Goal: Find specific page/section: Find specific page/section

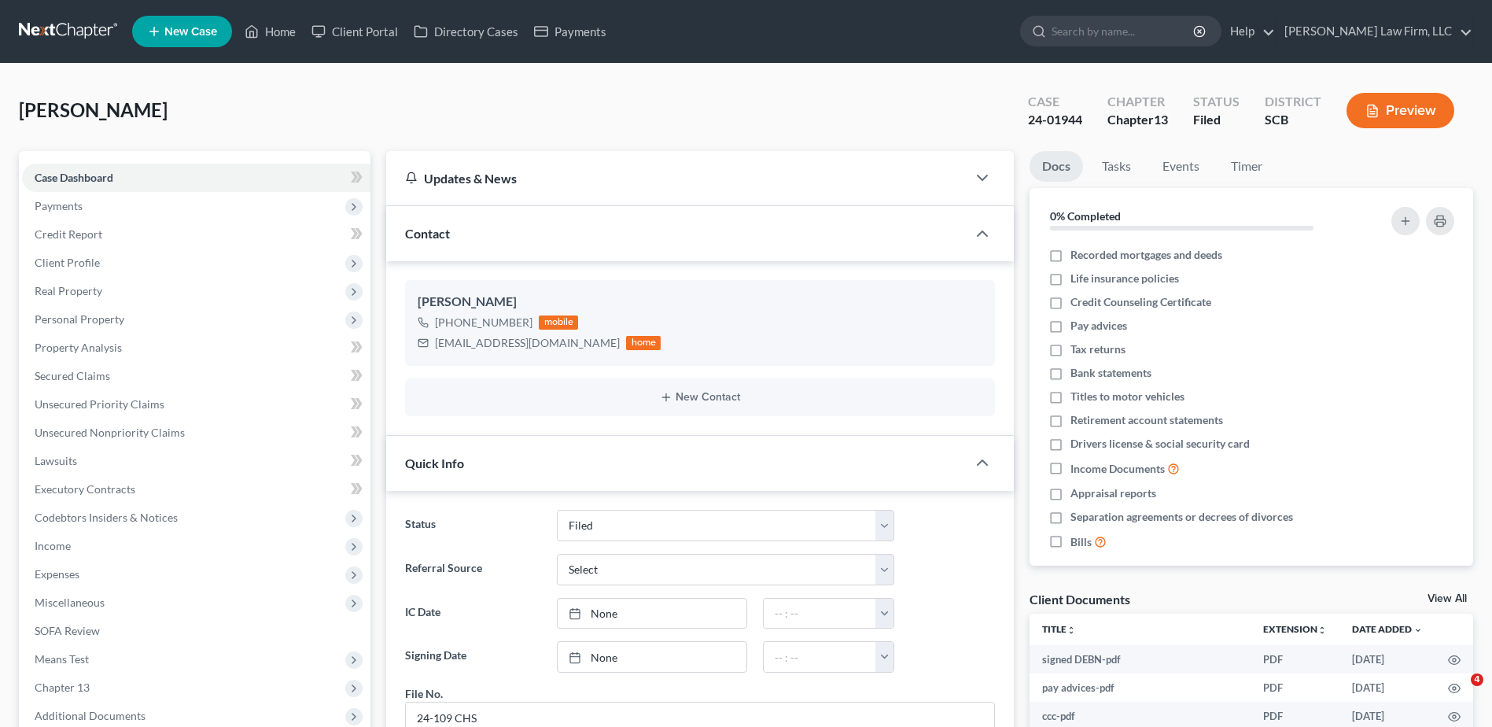
select select "2"
select select "0"
click at [1126, 46] on div at bounding box center [1120, 31] width 201 height 31
click at [1074, 8] on nav "Home New Case Client Portal Directory Cases Payments [PERSON_NAME] Law Firm, LL…" at bounding box center [746, 31] width 1492 height 63
click at [1131, 43] on input "search" at bounding box center [1124, 31] width 144 height 29
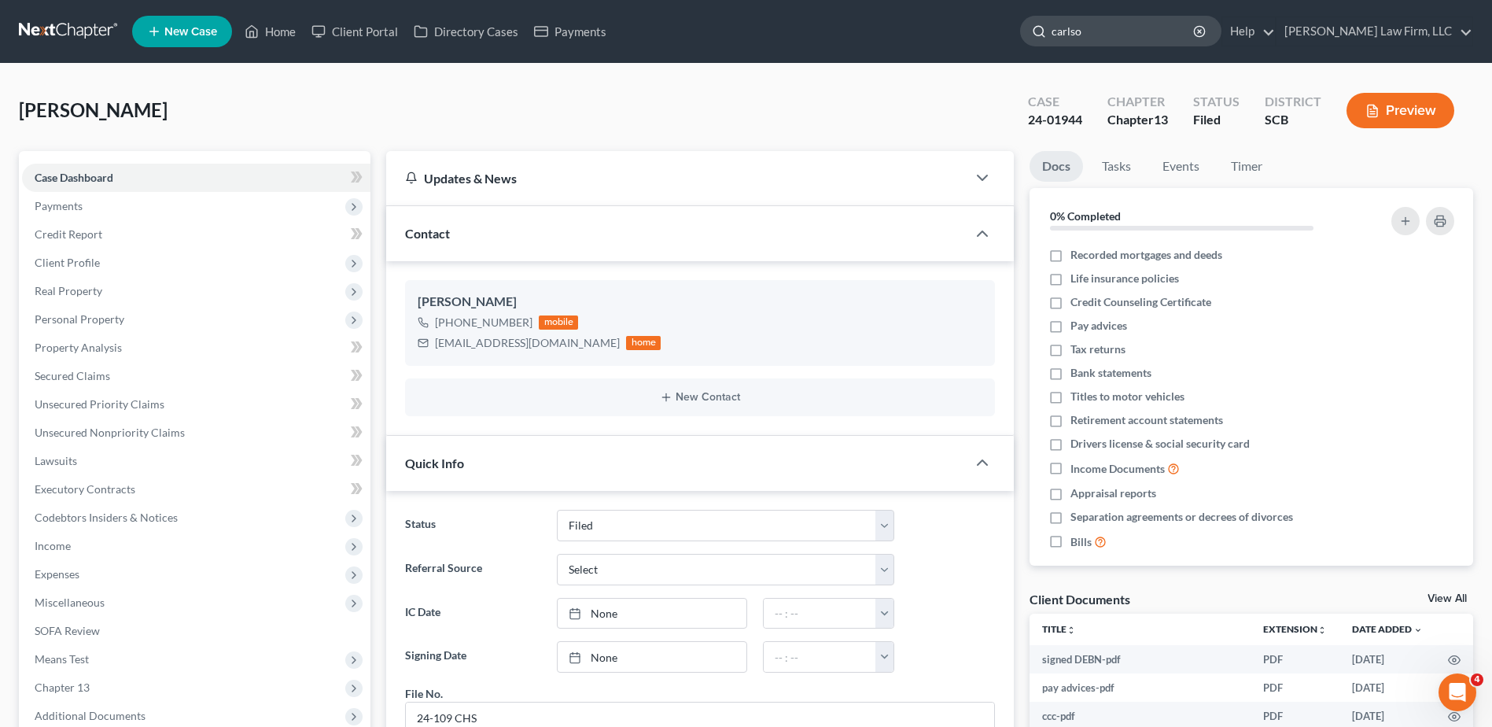
type input "[PERSON_NAME]"
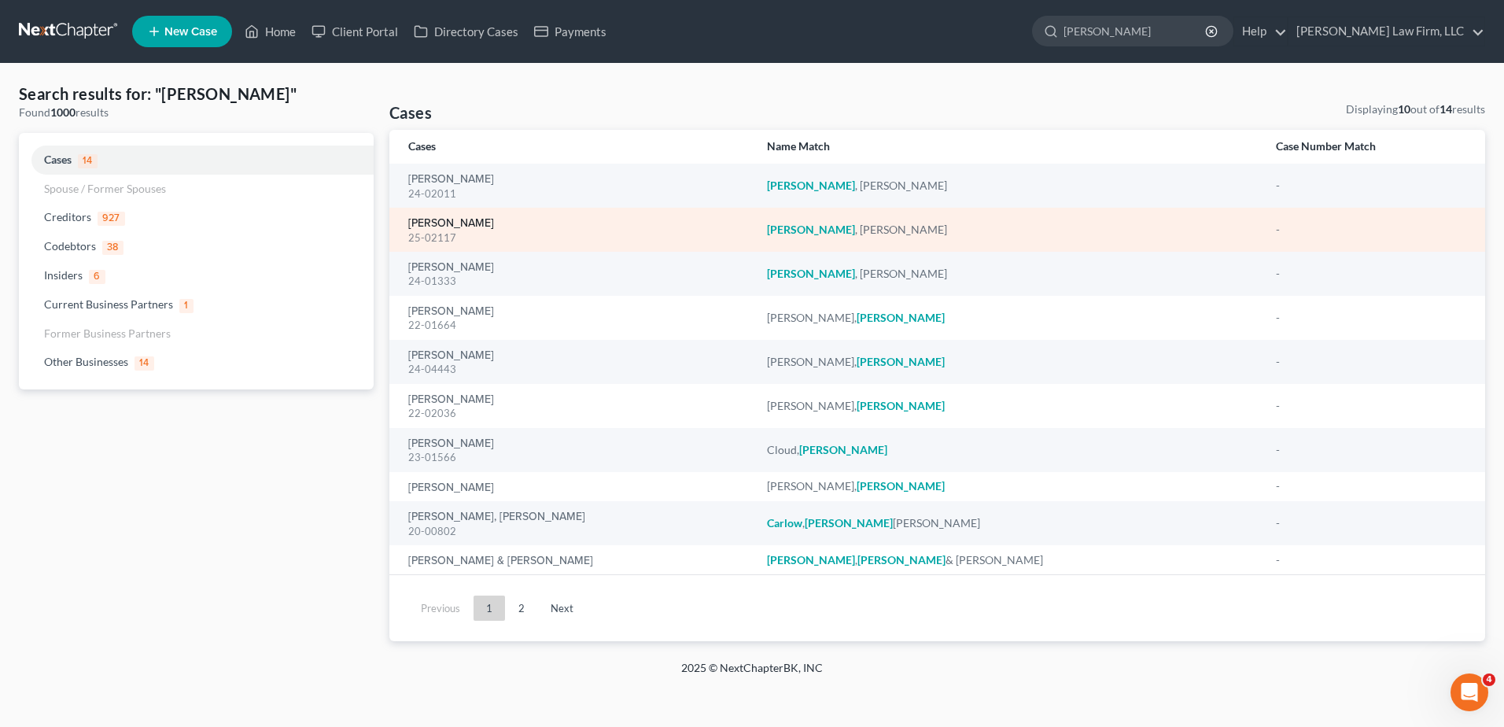
click at [449, 223] on link "[PERSON_NAME]" at bounding box center [451, 223] width 86 height 11
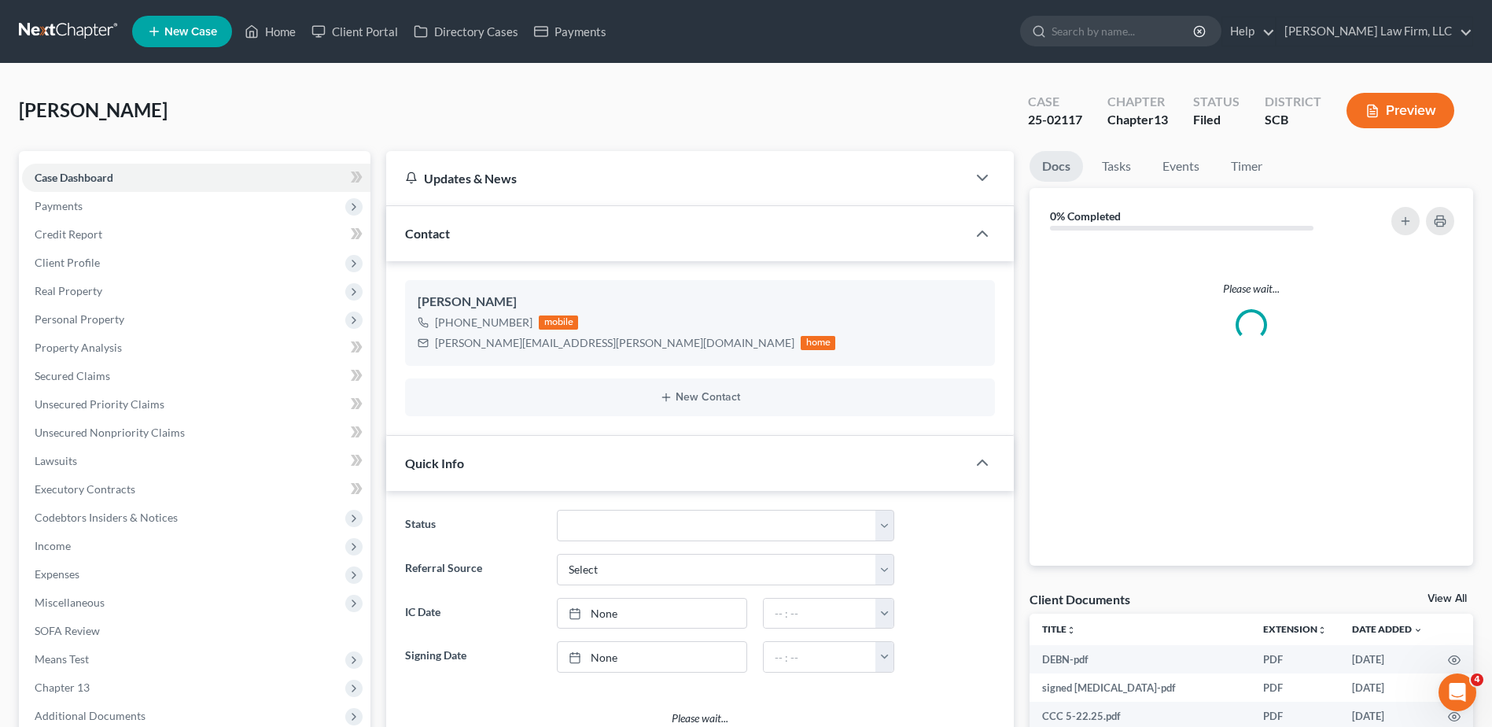
select select "0"
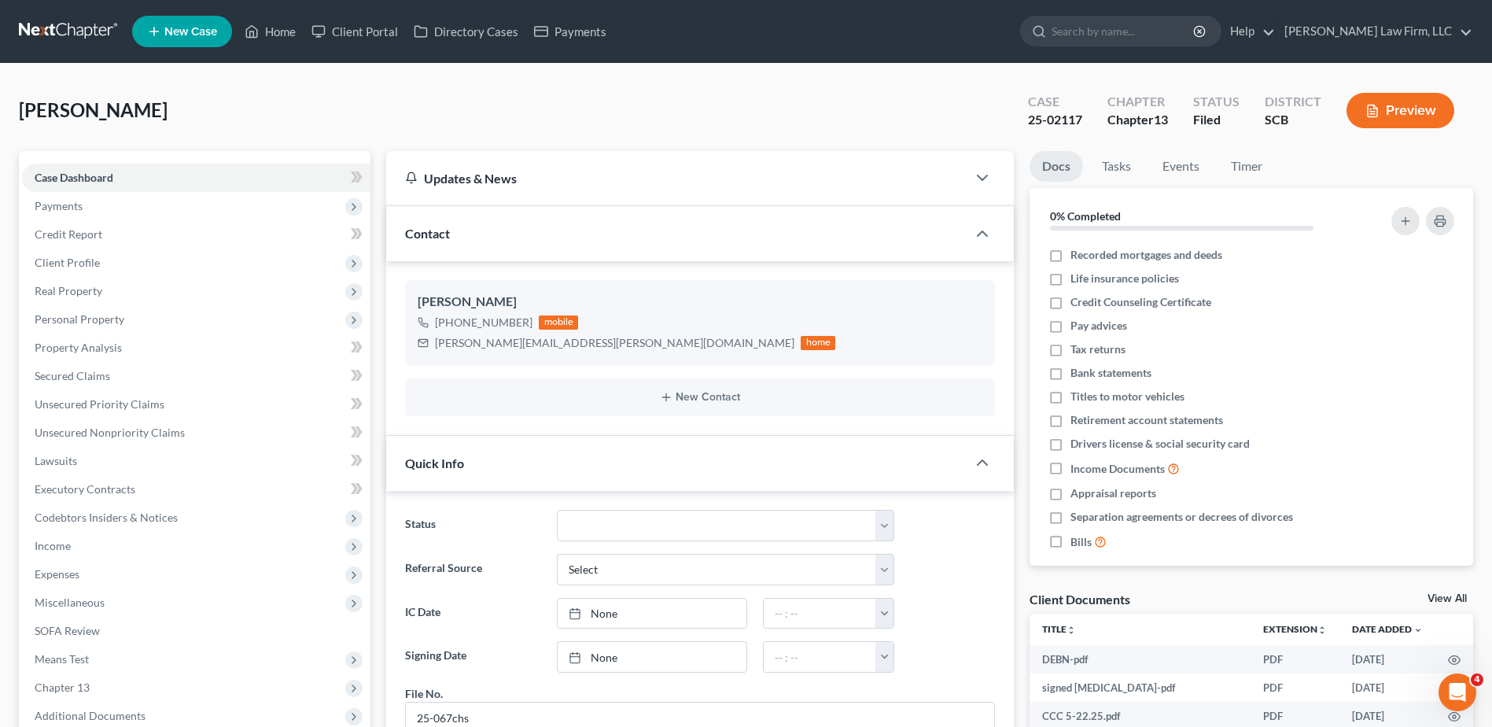
scroll to position [889, 0]
drag, startPoint x: 435, startPoint y: 345, endPoint x: 574, endPoint y: 352, distance: 139.4
click at [574, 352] on div "[PERSON_NAME][EMAIL_ADDRESS][PERSON_NAME][DOMAIN_NAME] home" at bounding box center [627, 343] width 418 height 20
